Goal: Task Accomplishment & Management: Complete application form

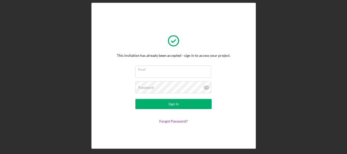
type input "[EMAIL_ADDRESS][DOMAIN_NAME]"
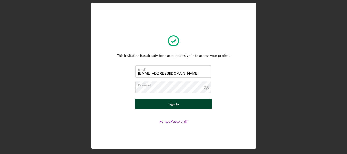
click at [167, 105] on button "Sign In" at bounding box center [173, 104] width 76 height 10
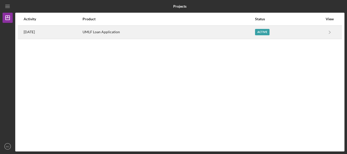
click at [265, 34] on div "Active" at bounding box center [262, 32] width 14 height 6
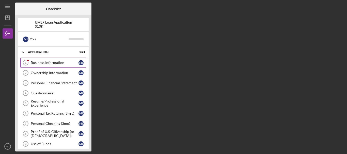
click at [60, 61] on div "Business Information" at bounding box center [55, 63] width 48 height 4
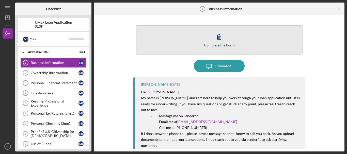
click at [220, 36] on icon "button" at bounding box center [219, 37] width 4 height 5
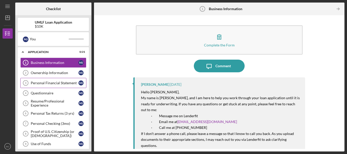
click at [63, 85] on div "Personal Financial Statement" at bounding box center [55, 83] width 48 height 4
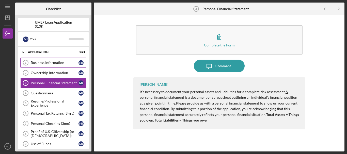
click at [63, 64] on div "Business Information" at bounding box center [55, 63] width 48 height 4
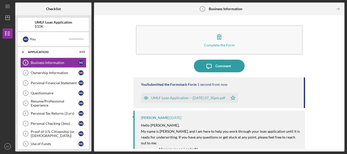
click at [116, 52] on div "Complete the Form Form Icon/Message Comment You Submitted the Formstack Form 1 …" at bounding box center [219, 83] width 245 height 131
click at [119, 31] on div "Complete the Form Form Icon/Message Comment You Submitted the Formstack Form 1 …" at bounding box center [219, 83] width 245 height 131
click at [131, 51] on div "Complete the Form Form Icon/Message Comment You Submitted the Formstack Form 5 …" at bounding box center [219, 83] width 245 height 131
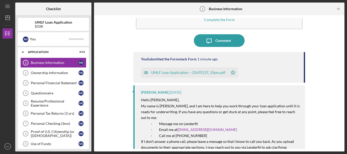
click at [121, 46] on div "Complete the Form Form Icon/Message Comment You Submitted the Formstack Form 1 …" at bounding box center [219, 83] width 245 height 131
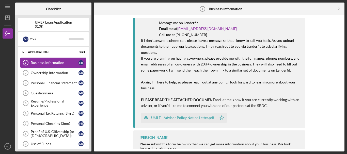
scroll to position [127, 0]
click at [58, 64] on div "Business Information" at bounding box center [55, 63] width 48 height 4
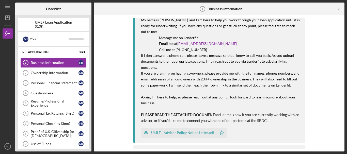
scroll to position [0, 0]
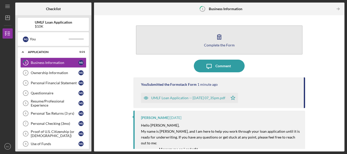
click at [211, 42] on button "Complete the Form Form" at bounding box center [219, 39] width 167 height 29
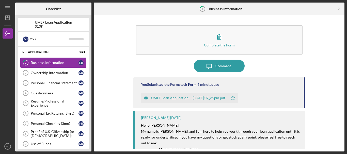
click at [44, 62] on div "Business Information" at bounding box center [55, 63] width 48 height 4
click at [52, 73] on div "Ownership Information" at bounding box center [55, 73] width 48 height 4
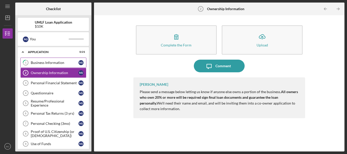
click at [32, 62] on div "Business Information" at bounding box center [55, 63] width 48 height 4
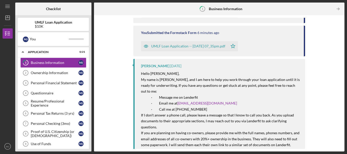
scroll to position [84, 0]
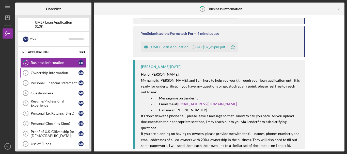
click at [45, 72] on div "Ownership Information" at bounding box center [55, 73] width 48 height 4
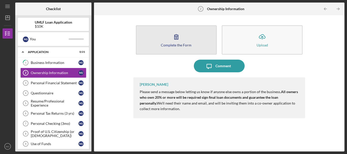
click at [174, 45] on div "Complete the Form" at bounding box center [176, 45] width 31 height 4
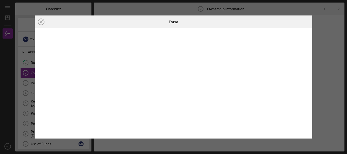
click at [39, 92] on div at bounding box center [174, 83] width 278 height 111
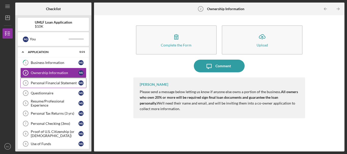
click at [56, 83] on div "Personal Financial Statement" at bounding box center [55, 83] width 48 height 4
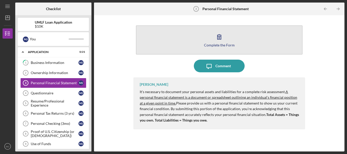
click at [229, 46] on div "Complete the Form" at bounding box center [219, 45] width 31 height 4
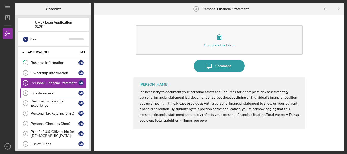
click at [42, 95] on div "Questionnaire" at bounding box center [55, 93] width 48 height 4
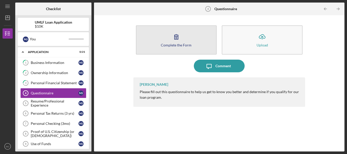
click at [174, 34] on icon "button" at bounding box center [176, 36] width 13 height 13
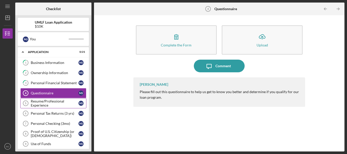
click at [54, 104] on div "Resume/Professional Experience" at bounding box center [55, 103] width 48 height 8
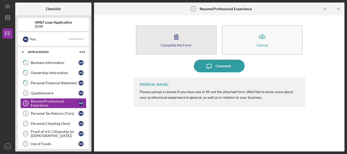
click at [179, 43] on div "Complete the Form" at bounding box center [176, 45] width 31 height 4
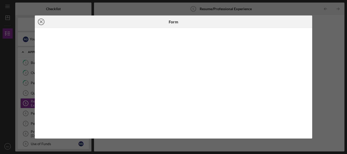
click at [42, 22] on line at bounding box center [41, 22] width 3 height 3
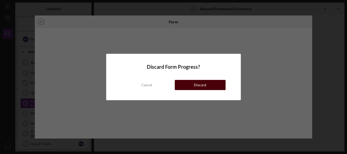
click at [186, 85] on button "Discard" at bounding box center [200, 85] width 51 height 10
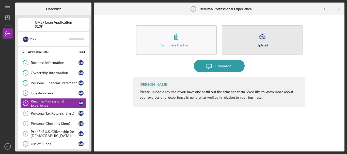
click at [264, 41] on icon "Icon/Upload" at bounding box center [262, 36] width 13 height 13
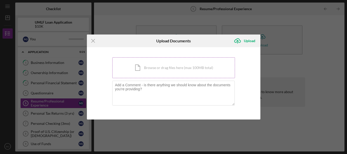
click at [158, 69] on div "Icon/Document Browse or drag files here (max 100MB total) Tap to choose files o…" at bounding box center [173, 67] width 123 height 21
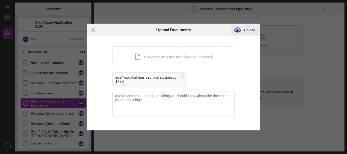
click at [249, 30] on div "Upload" at bounding box center [249, 30] width 11 height 10
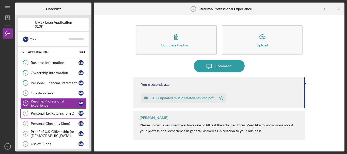
click at [45, 114] on div "Personal Tax Returns (3 yrs)" at bounding box center [55, 113] width 48 height 4
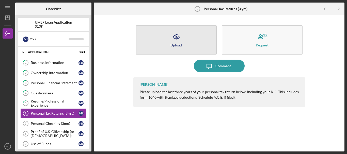
click at [170, 37] on icon "Icon/Upload" at bounding box center [176, 36] width 13 height 13
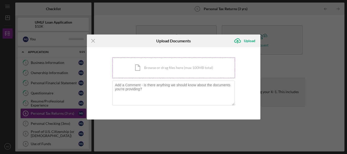
click at [155, 68] on div "Icon/Document Browse or drag files here (max 100MB total) Tap to choose files o…" at bounding box center [173, 67] width 123 height 21
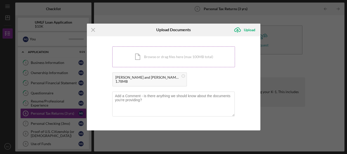
click at [158, 57] on div "Icon/Document Browse or drag files here (max 100MB total) Tap to choose files o…" at bounding box center [173, 56] width 123 height 21
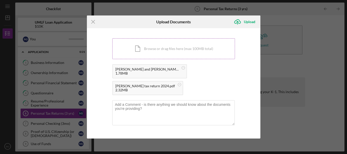
click at [172, 50] on div "Icon/Document Browse or drag files here (max 100MB total) Tap to choose files o…" at bounding box center [173, 48] width 123 height 21
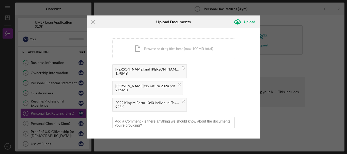
scroll to position [14, 0]
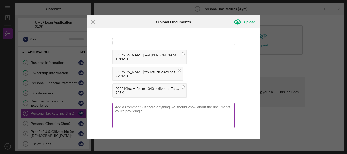
click at [142, 107] on textarea at bounding box center [173, 115] width 122 height 25
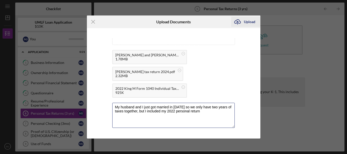
type textarea "My husband and I just got married in 2023 so we only have two years of taxes to…"
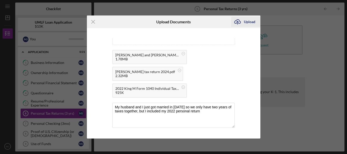
click at [248, 22] on div "Upload" at bounding box center [249, 22] width 11 height 10
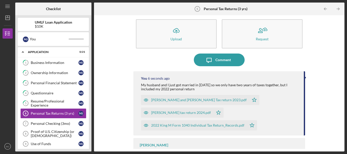
scroll to position [8, 0]
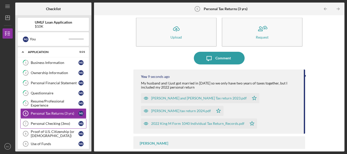
click at [46, 121] on link "Personal Checking (3mo) 7 Personal Checking (3mo) M J" at bounding box center [53, 124] width 66 height 10
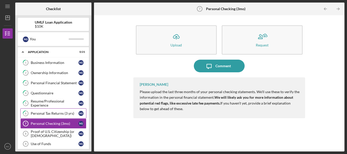
click at [59, 114] on div "Personal Tax Returns (3 yrs)" at bounding box center [55, 113] width 48 height 4
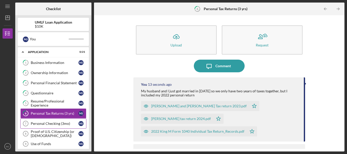
click at [55, 123] on div "Personal Checking (3mo)" at bounding box center [55, 124] width 48 height 4
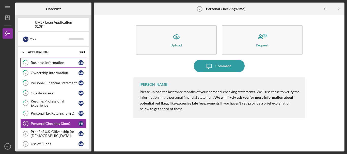
click at [51, 62] on div "Business Information" at bounding box center [55, 63] width 48 height 4
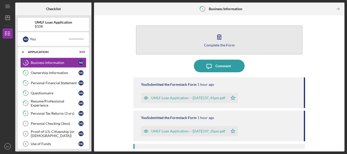
click at [222, 39] on icon "button" at bounding box center [219, 36] width 13 height 13
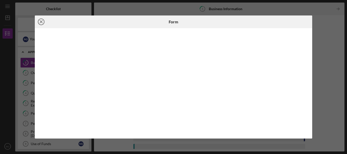
click at [42, 22] on icon "Icon/Close" at bounding box center [41, 21] width 13 height 13
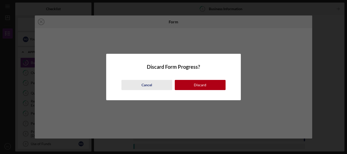
click at [148, 86] on div "Cancel" at bounding box center [146, 85] width 11 height 10
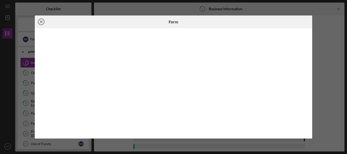
click at [41, 21] on icon "Icon/Close" at bounding box center [41, 21] width 13 height 13
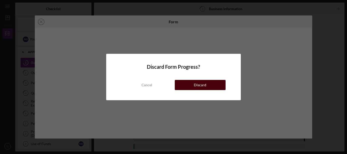
click at [203, 84] on div "Discard" at bounding box center [200, 85] width 12 height 10
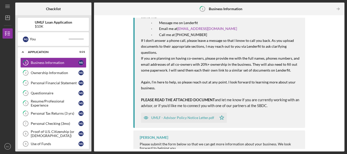
scroll to position [161, 0]
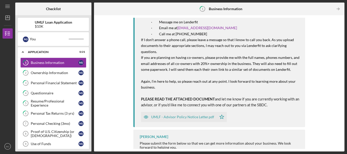
click at [186, 115] on div "UMLF - Advisor Policy Notice Letter.pdf" at bounding box center [182, 117] width 63 height 4
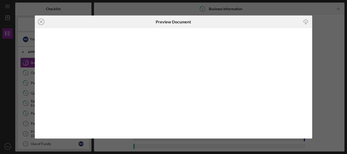
scroll to position [161, 0]
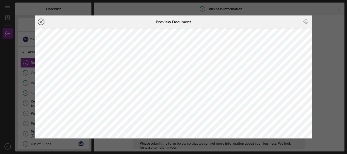
click at [41, 22] on line at bounding box center [41, 22] width 3 height 3
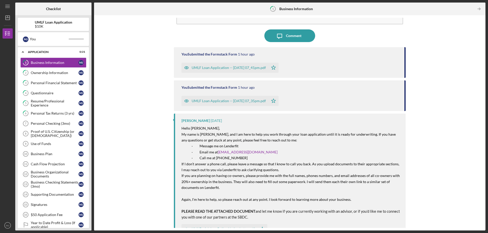
scroll to position [19, 0]
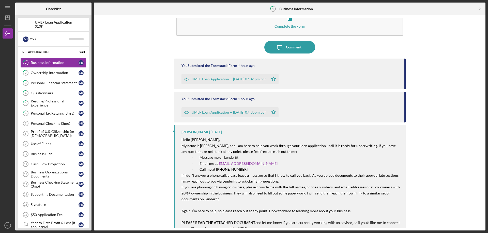
click at [213, 79] on div "UMLF Loan Application -- 2025-09-03 07_41pm.pdf" at bounding box center [228, 79] width 74 height 4
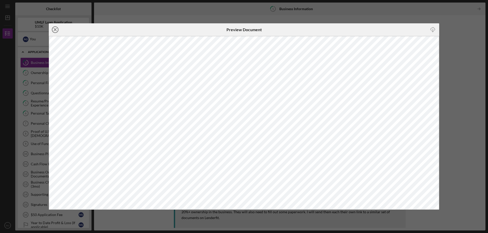
click at [56, 30] on icon "Icon/Close" at bounding box center [55, 29] width 13 height 13
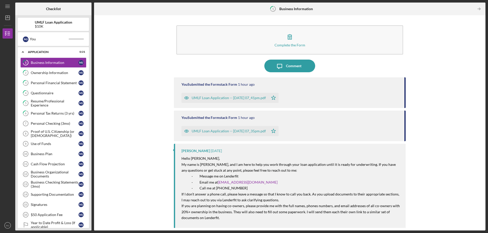
click at [219, 132] on div "UMLF Loan Application -- [DATE] 07_35pm.pdf" at bounding box center [228, 131] width 74 height 4
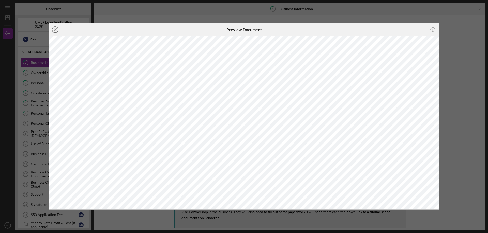
click at [54, 30] on icon "Icon/Close" at bounding box center [55, 29] width 13 height 13
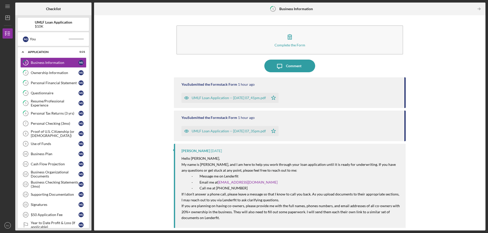
click at [214, 100] on div "UMLF Loan Application -- 2025-09-03 07_41pm.pdf" at bounding box center [224, 98] width 87 height 10
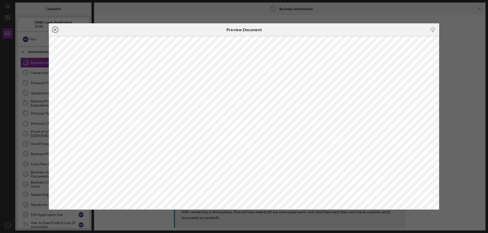
click at [55, 29] on line at bounding box center [55, 29] width 3 height 3
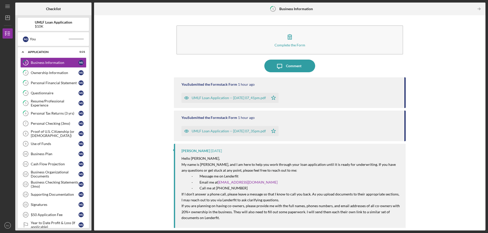
click at [253, 130] on div "UMLF Loan Application -- [DATE] 07_35pm.pdf" at bounding box center [228, 131] width 74 height 4
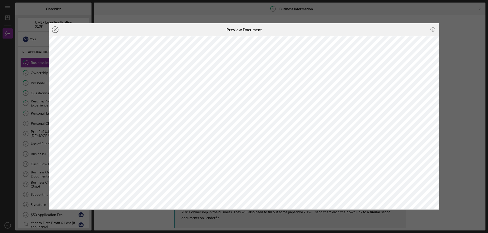
click at [55, 30] on icon "Icon/Close" at bounding box center [55, 29] width 13 height 13
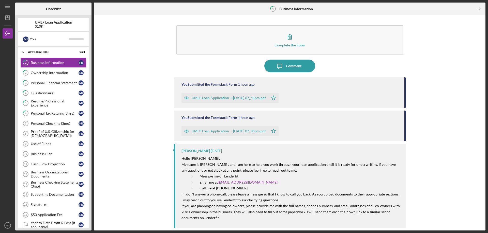
click at [278, 98] on icon "Icon/Star" at bounding box center [273, 98] width 10 height 10
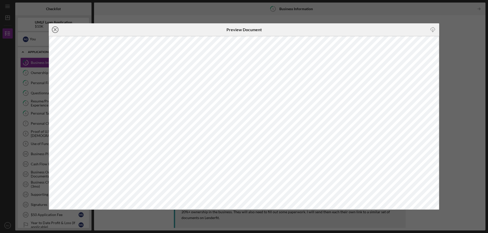
click at [55, 29] on line at bounding box center [55, 29] width 3 height 3
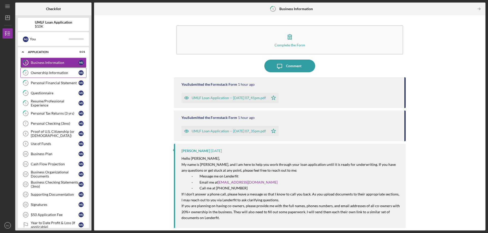
click at [34, 73] on div "Ownership Information" at bounding box center [55, 73] width 48 height 4
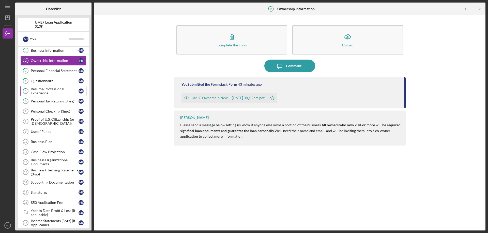
scroll to position [3, 0]
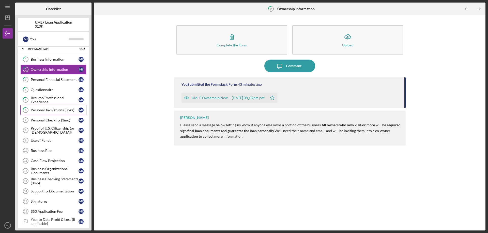
click at [35, 110] on div "Personal Tax Returns (3 yrs)" at bounding box center [55, 110] width 48 height 4
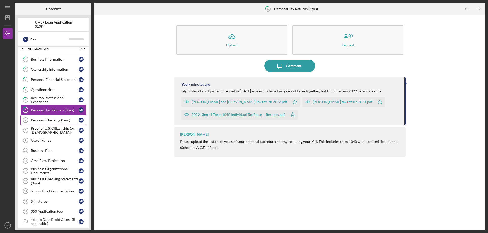
click at [40, 120] on div "Personal Checking (3mo)" at bounding box center [55, 120] width 48 height 4
